Goal: Browse casually

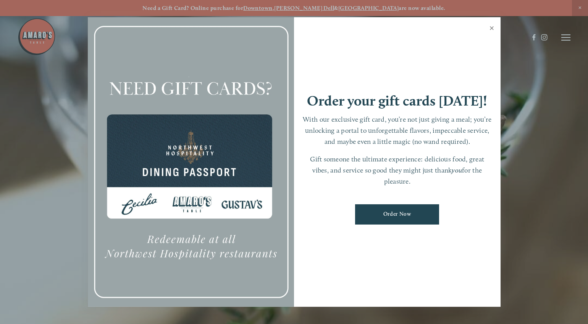
click at [495, 29] on link "Close" at bounding box center [492, 28] width 15 height 21
